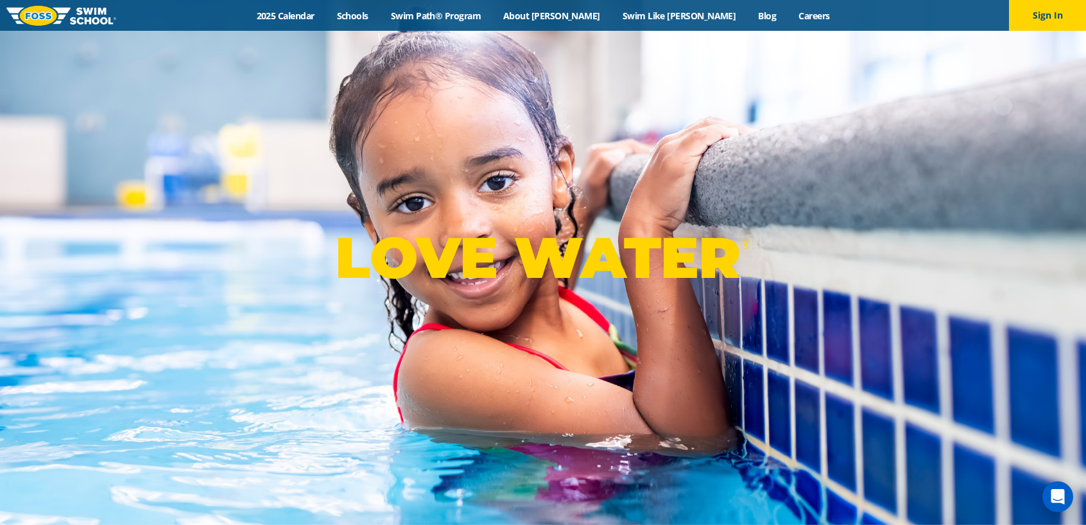
click at [319, 7] on div "Menu 2025 Calendar Schools Swim Path® Program About [PERSON_NAME] Swim Like [PE…" at bounding box center [543, 15] width 1086 height 31
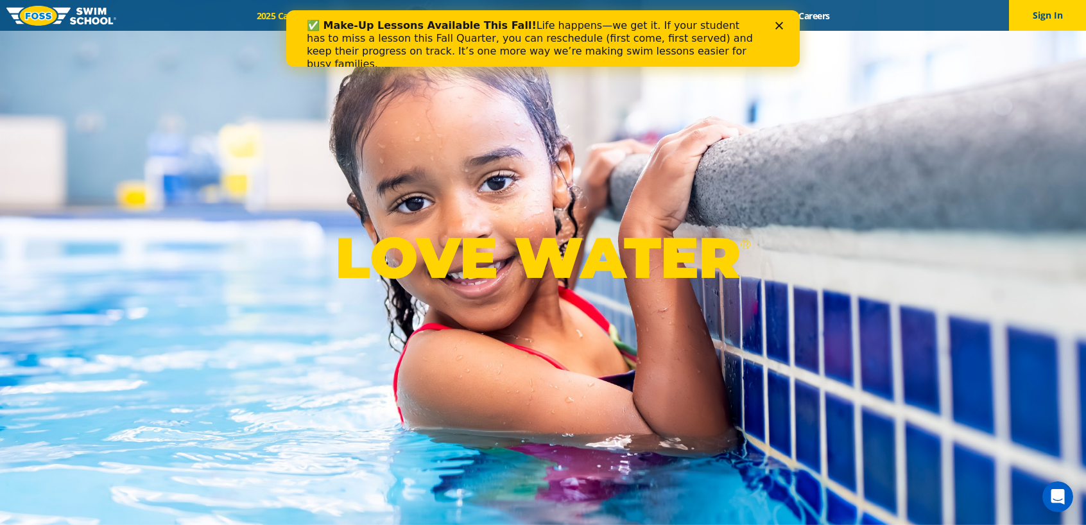
click at [324, 18] on div "✅ Make-Up Lessons Available This Fall! Life happens—we get it. If your student …" at bounding box center [538, 44] width 462 height 59
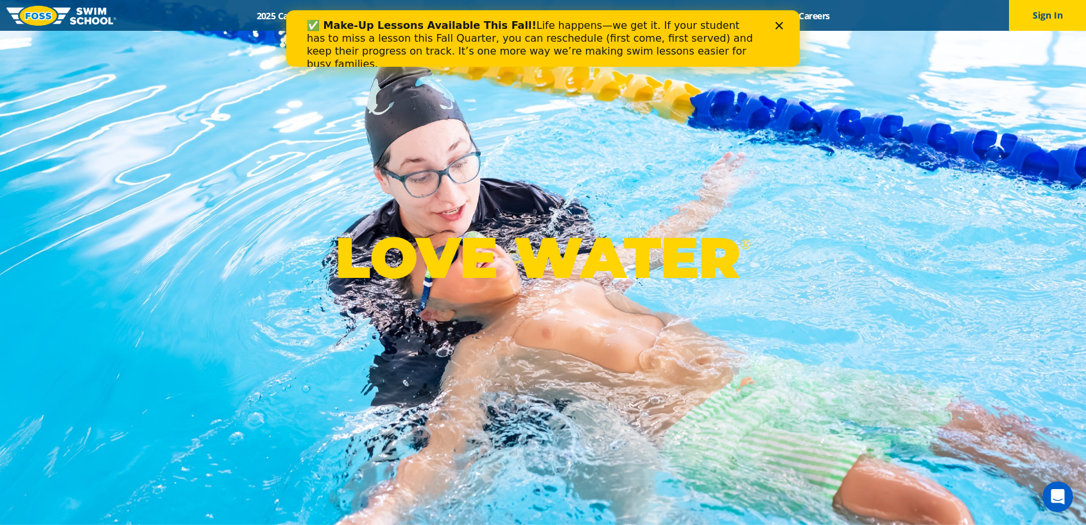
click at [777, 22] on polygon "Close" at bounding box center [779, 26] width 8 height 8
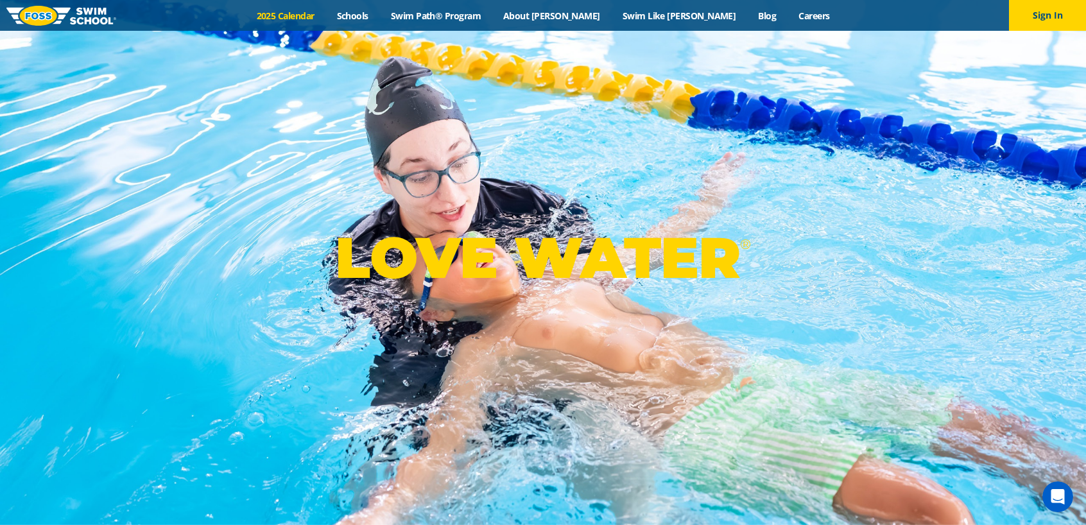
click at [325, 14] on link "2025 Calendar" at bounding box center [285, 16] width 80 height 12
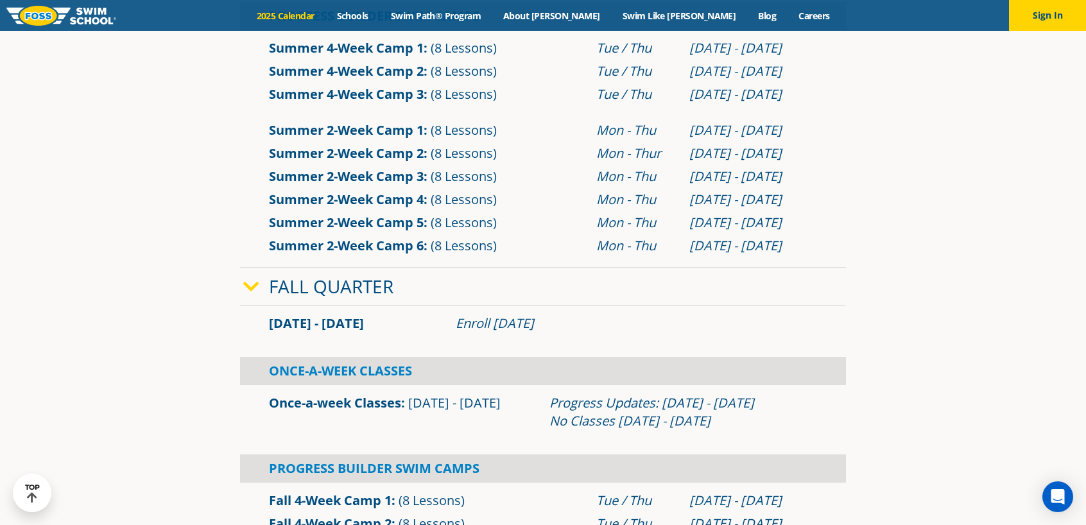
scroll to position [642, 0]
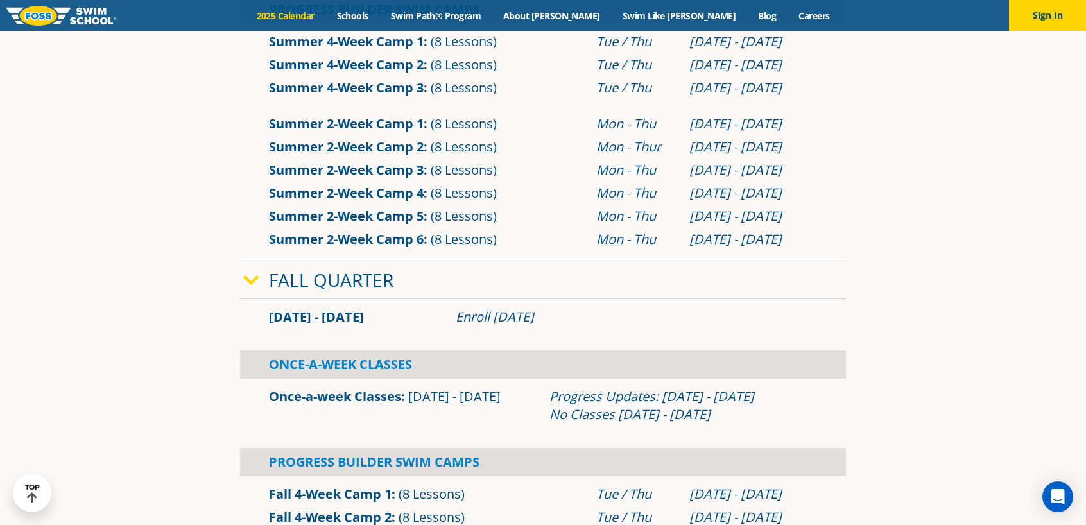
click at [277, 319] on span "Sep 2 - Dec 22" at bounding box center [316, 316] width 95 height 17
click at [253, 275] on icon at bounding box center [251, 281] width 16 height 18
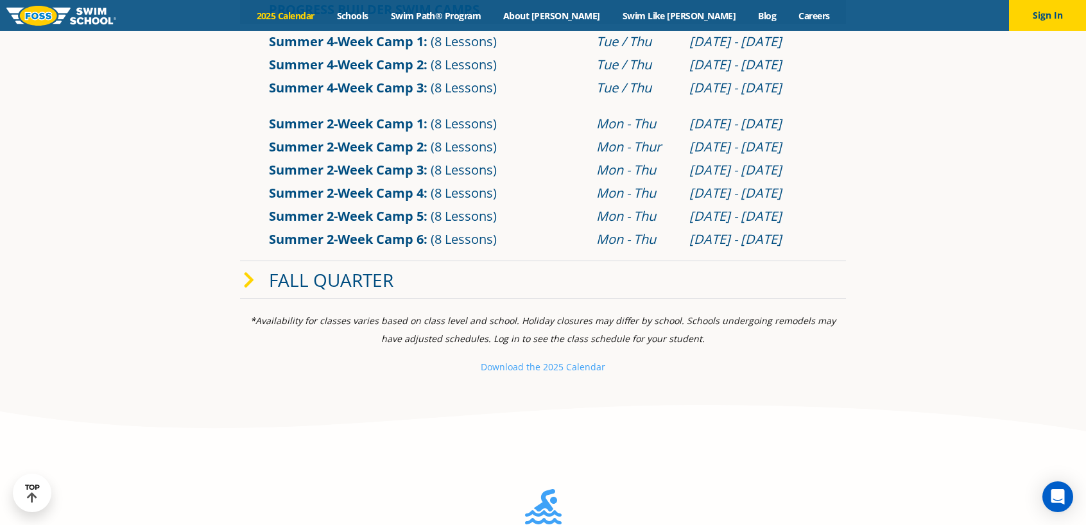
click at [253, 275] on icon at bounding box center [249, 281] width 12 height 18
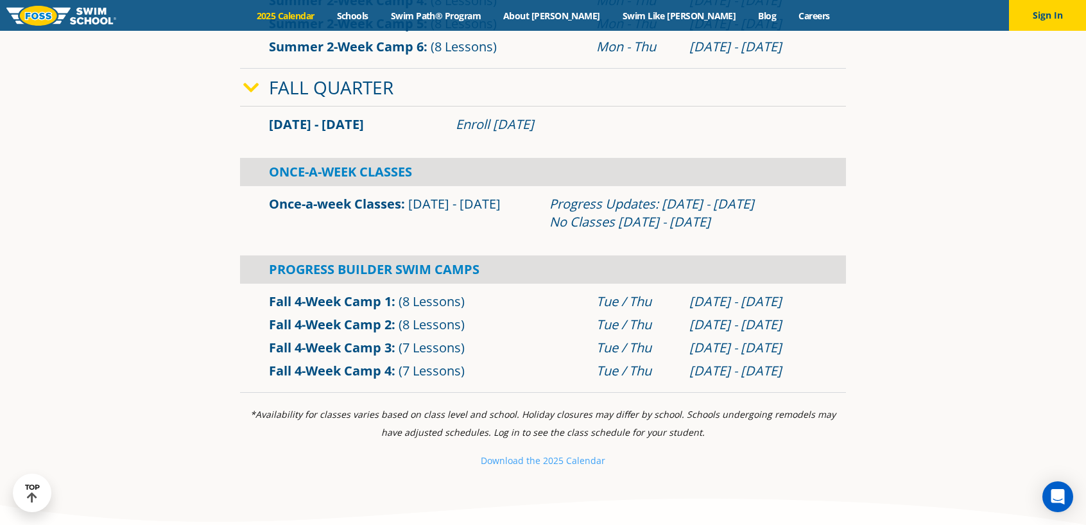
scroll to position [770, 0]
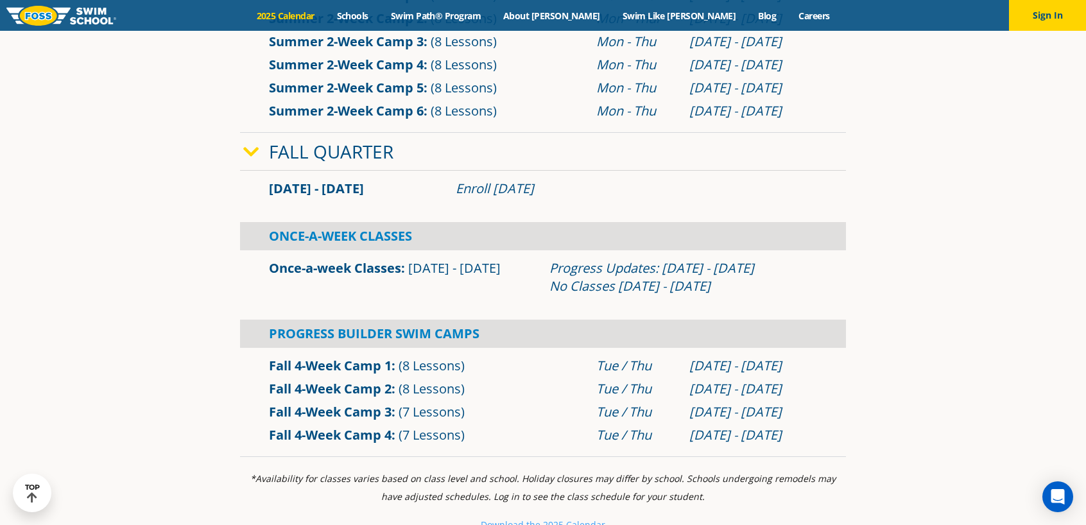
click at [372, 363] on link "Fall 4-Week Camp 1" at bounding box center [330, 365] width 123 height 17
